Goal: Task Accomplishment & Management: Manage account settings

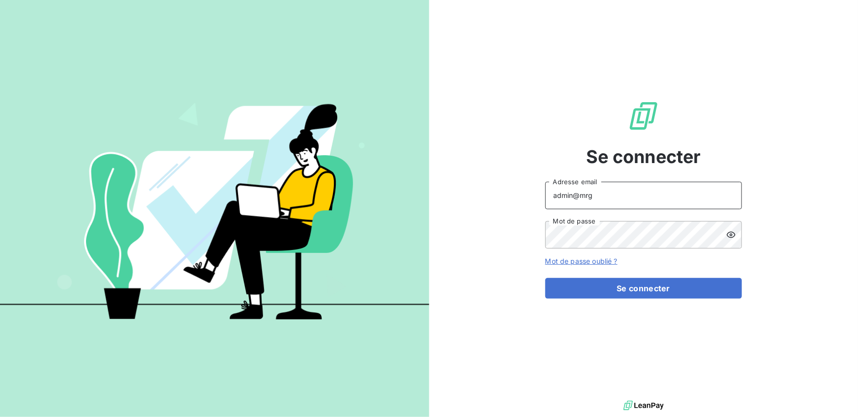
click at [655, 201] on input "admin@mrg" at bounding box center [643, 196] width 197 height 28
type input "admin@firstlocation"
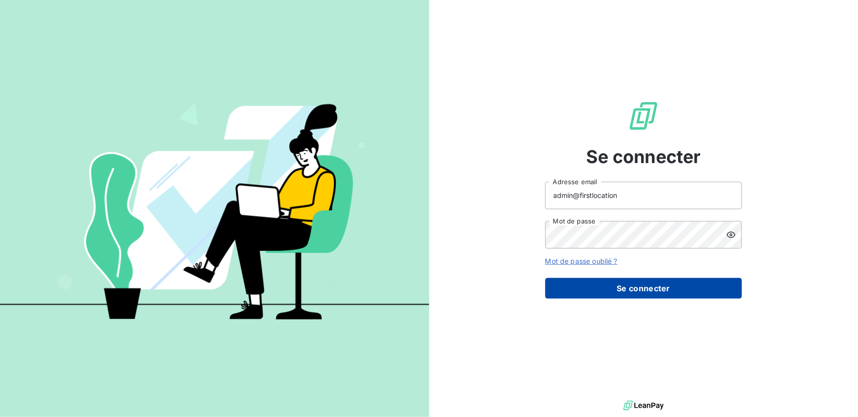
click at [639, 278] on button "Se connecter" at bounding box center [643, 288] width 197 height 21
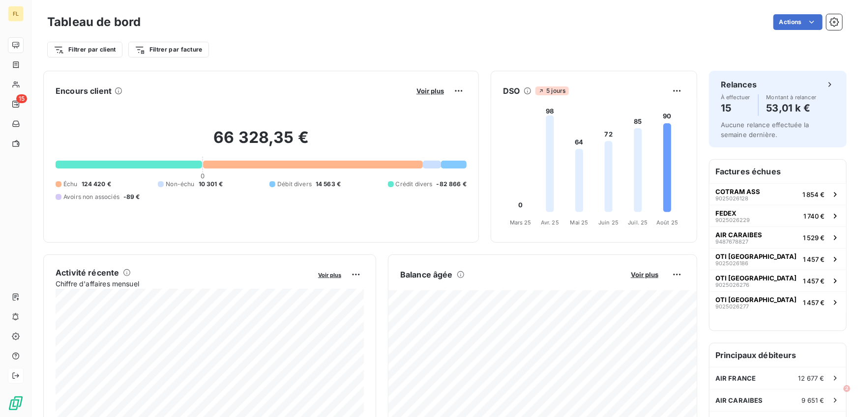
click at [15, 377] on icon at bounding box center [16, 376] width 8 height 8
